Goal: Transaction & Acquisition: Obtain resource

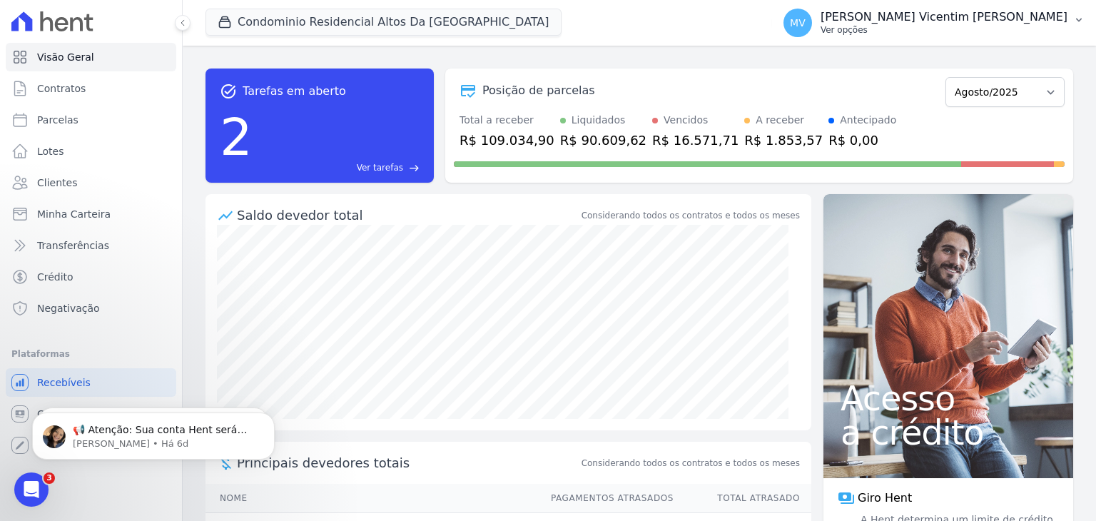
click at [993, 26] on p "Ver opções" at bounding box center [944, 29] width 247 height 11
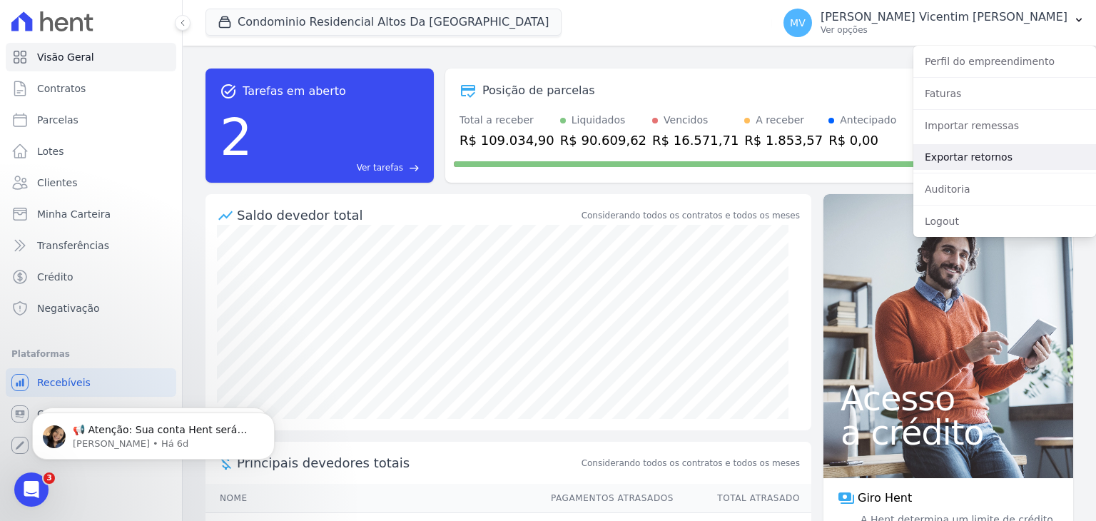
click at [980, 161] on link "Exportar retornos" at bounding box center [1004, 157] width 183 height 26
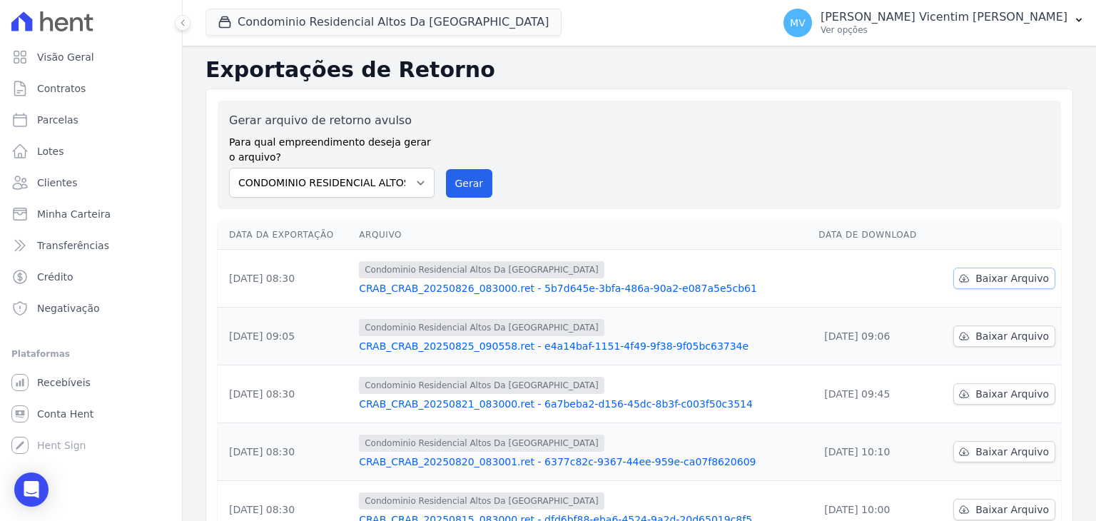
click at [1017, 279] on span "Baixar Arquivo" at bounding box center [1011, 278] width 73 height 14
click at [986, 21] on p "[PERSON_NAME] Vicentim [PERSON_NAME]" at bounding box center [944, 17] width 247 height 14
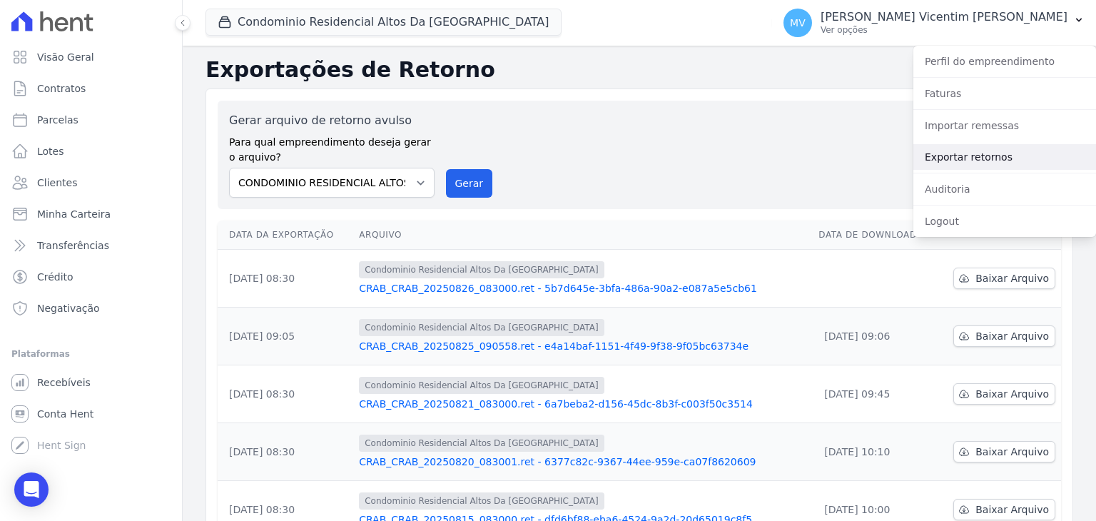
click at [968, 158] on link "Exportar retornos" at bounding box center [1004, 157] width 183 height 26
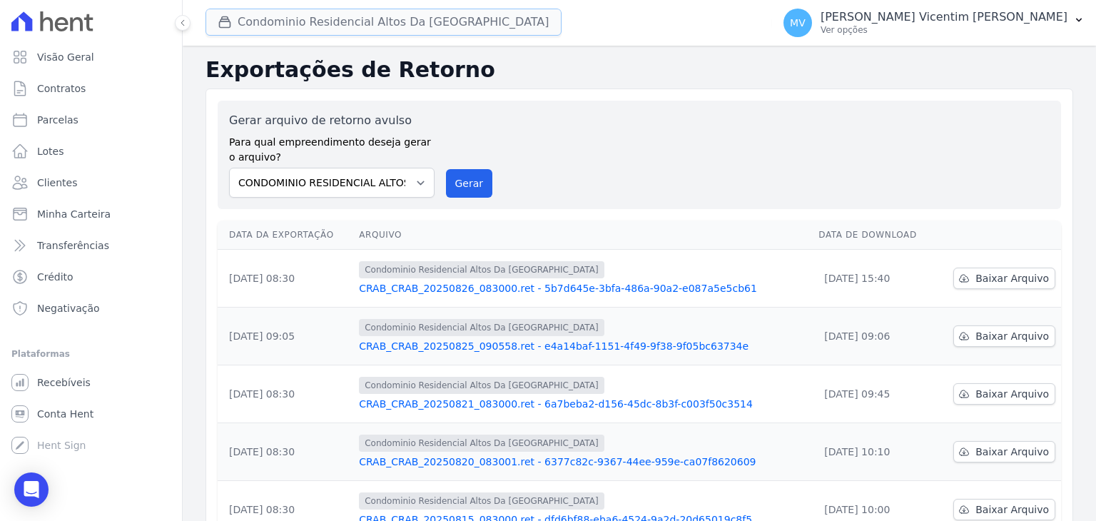
click at [408, 19] on button "Condominio Residencial Altos Da [GEOGRAPHIC_DATA]" at bounding box center [384, 22] width 356 height 27
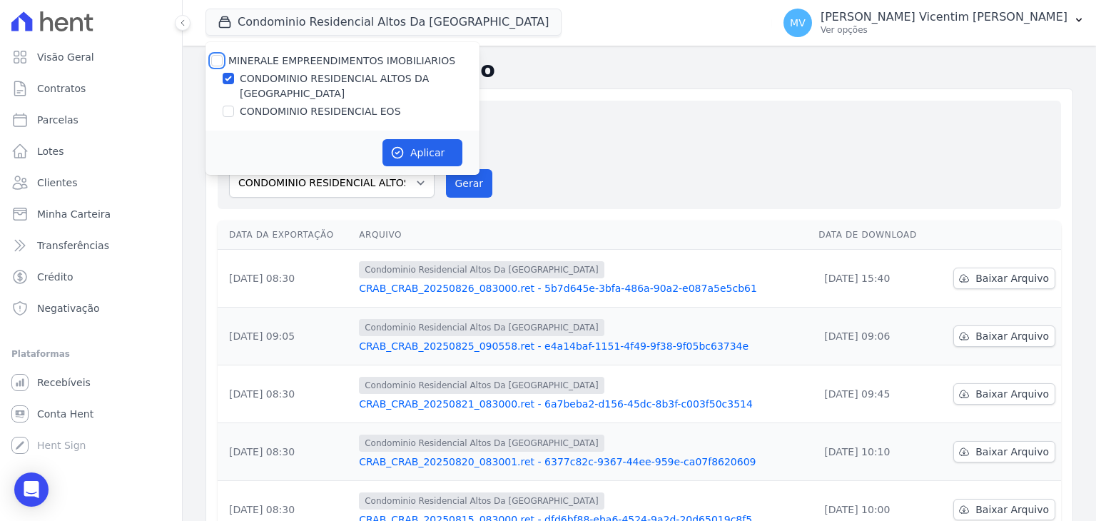
click at [219, 58] on input "MINERALE EMPREENDIMENTOS IMOBILIARIOS" at bounding box center [216, 60] width 11 height 11
checkbox input "true"
click at [219, 58] on input "MINERALE EMPREENDIMENTOS IMOBILIARIOS" at bounding box center [216, 60] width 11 height 11
checkbox input "false"
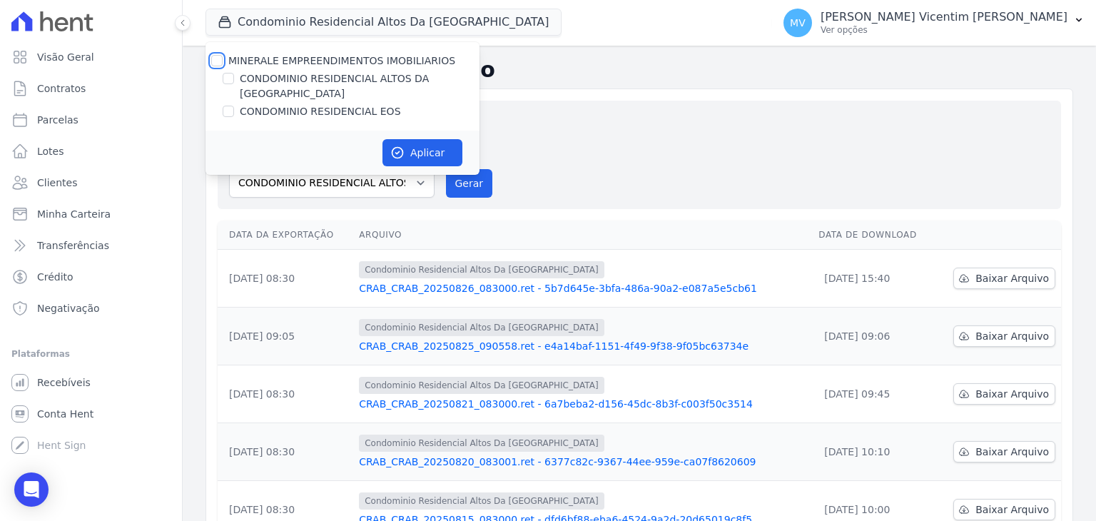
checkbox input "false"
click at [228, 106] on input "CONDOMINIO RESIDENCIAL EOS" at bounding box center [228, 111] width 11 height 11
checkbox input "true"
click at [435, 139] on button "Aplicar" at bounding box center [422, 152] width 80 height 27
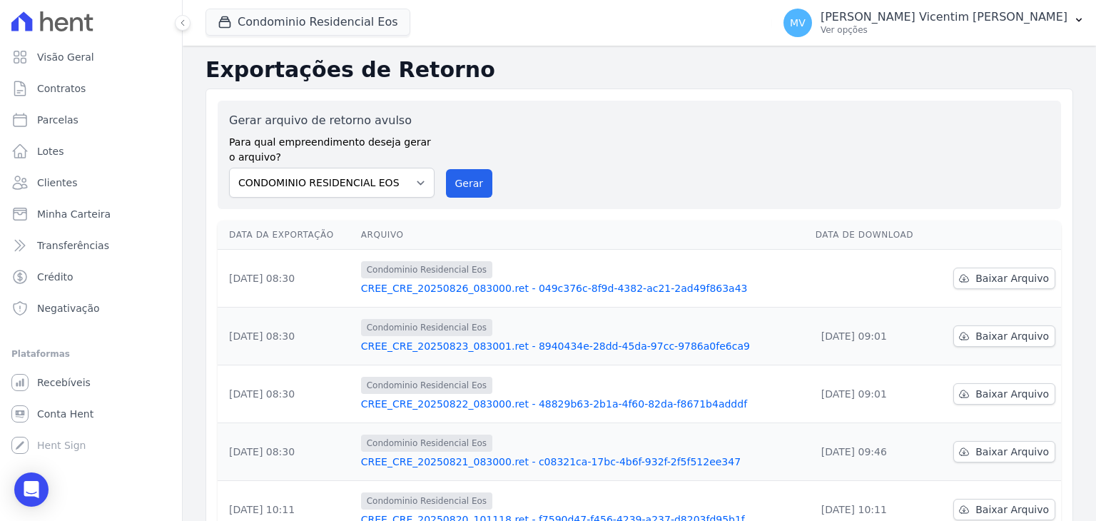
click at [420, 179] on select "CONDOMINIO RESIDENCIAL ALTOS DA [GEOGRAPHIC_DATA] CONDOMINIO RESIDENCIAL EOS" at bounding box center [332, 183] width 206 height 30
click at [229, 168] on select "CONDOMINIO RESIDENCIAL ALTOS DA [GEOGRAPHIC_DATA] CONDOMINIO RESIDENCIAL EOS" at bounding box center [332, 183] width 206 height 30
drag, startPoint x: 475, startPoint y: 184, endPoint x: 605, endPoint y: 131, distance: 141.1
click at [474, 184] on button "Gerar" at bounding box center [469, 183] width 47 height 29
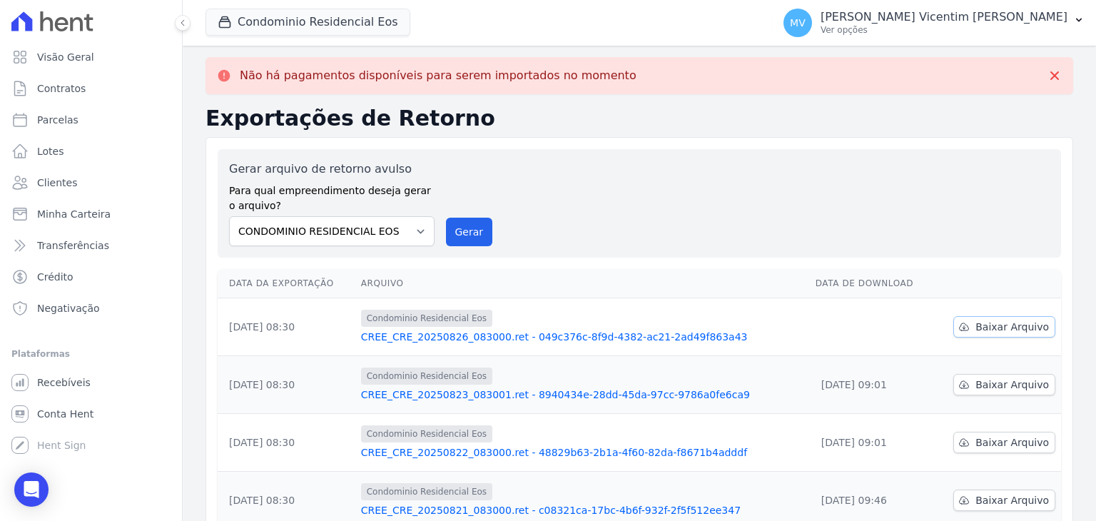
click at [980, 329] on span "Baixar Arquivo" at bounding box center [1011, 327] width 73 height 14
